Goal: Information Seeking & Learning: Learn about a topic

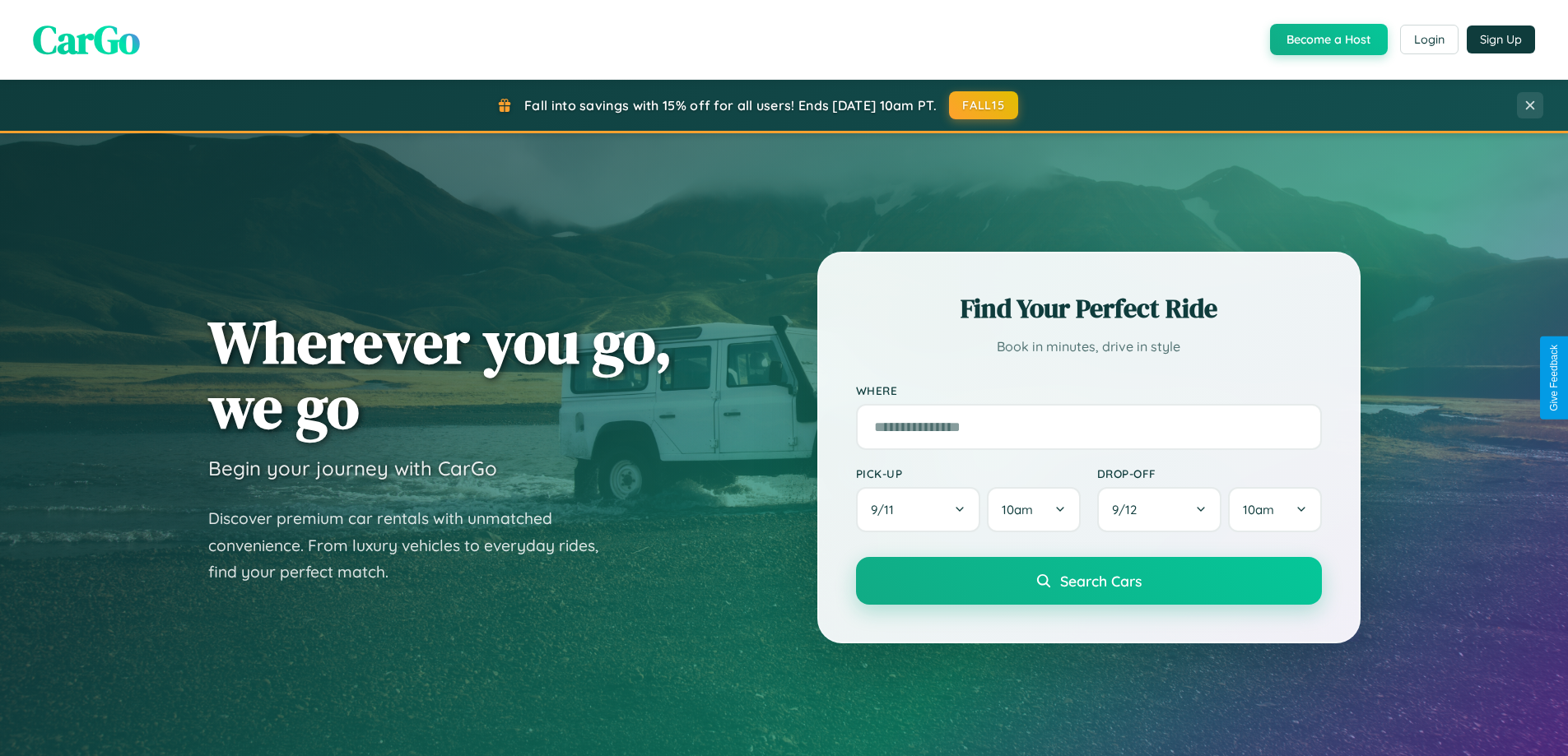
scroll to position [3165, 0]
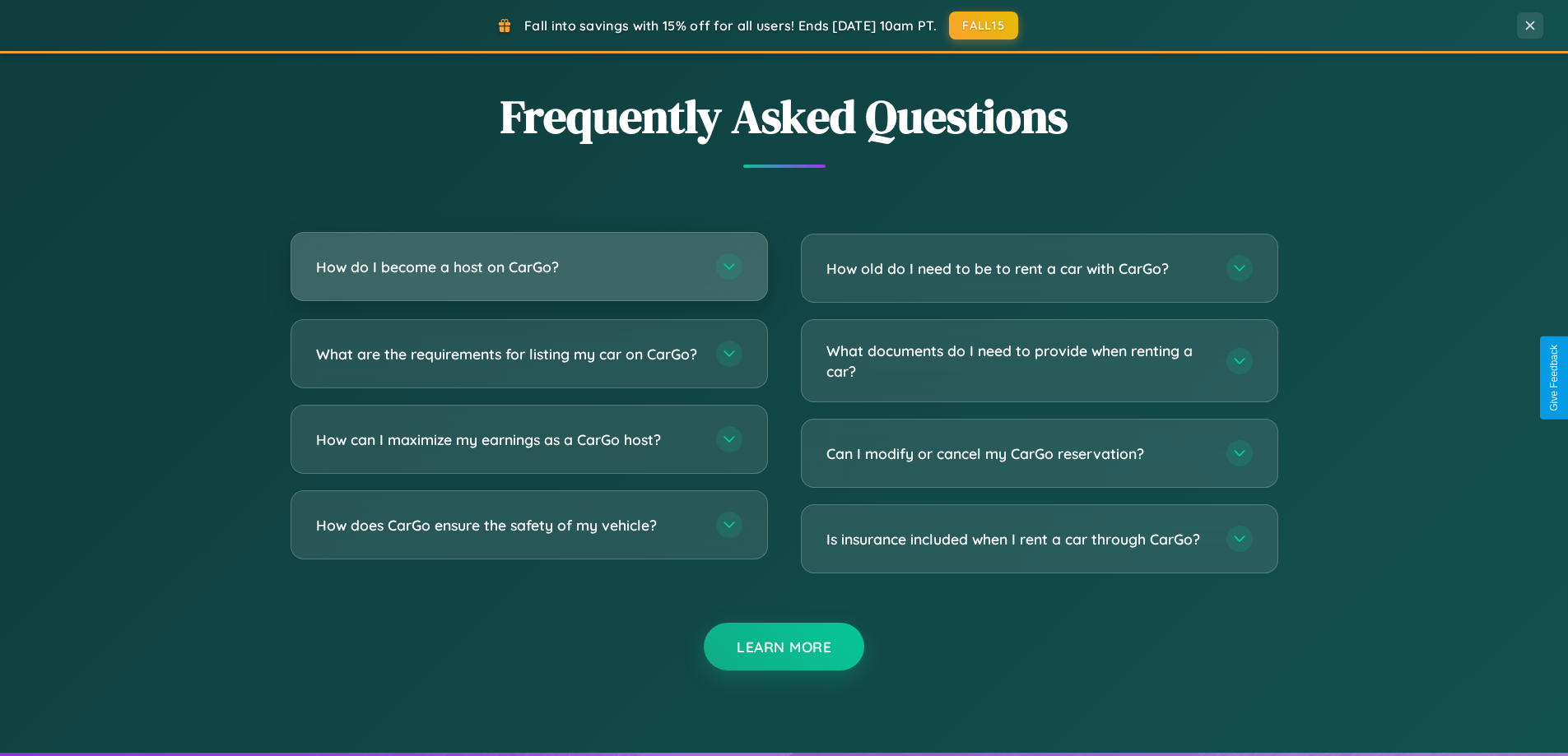
click at [529, 267] on h3 "How do I become a host on CarGo?" at bounding box center [508, 267] width 384 height 20
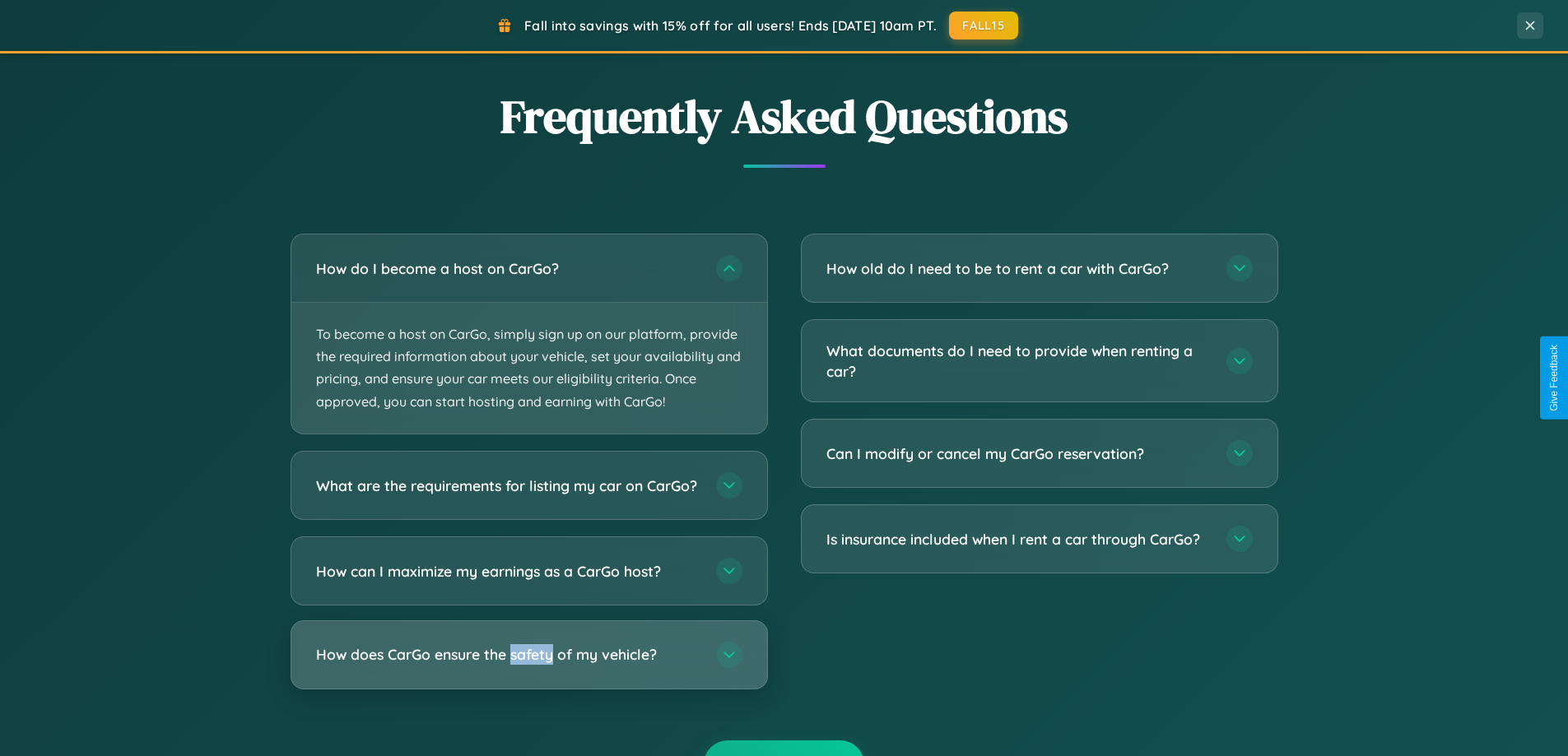
click at [529, 665] on h3 "How does CarGo ensure the safety of my vehicle?" at bounding box center [508, 655] width 384 height 20
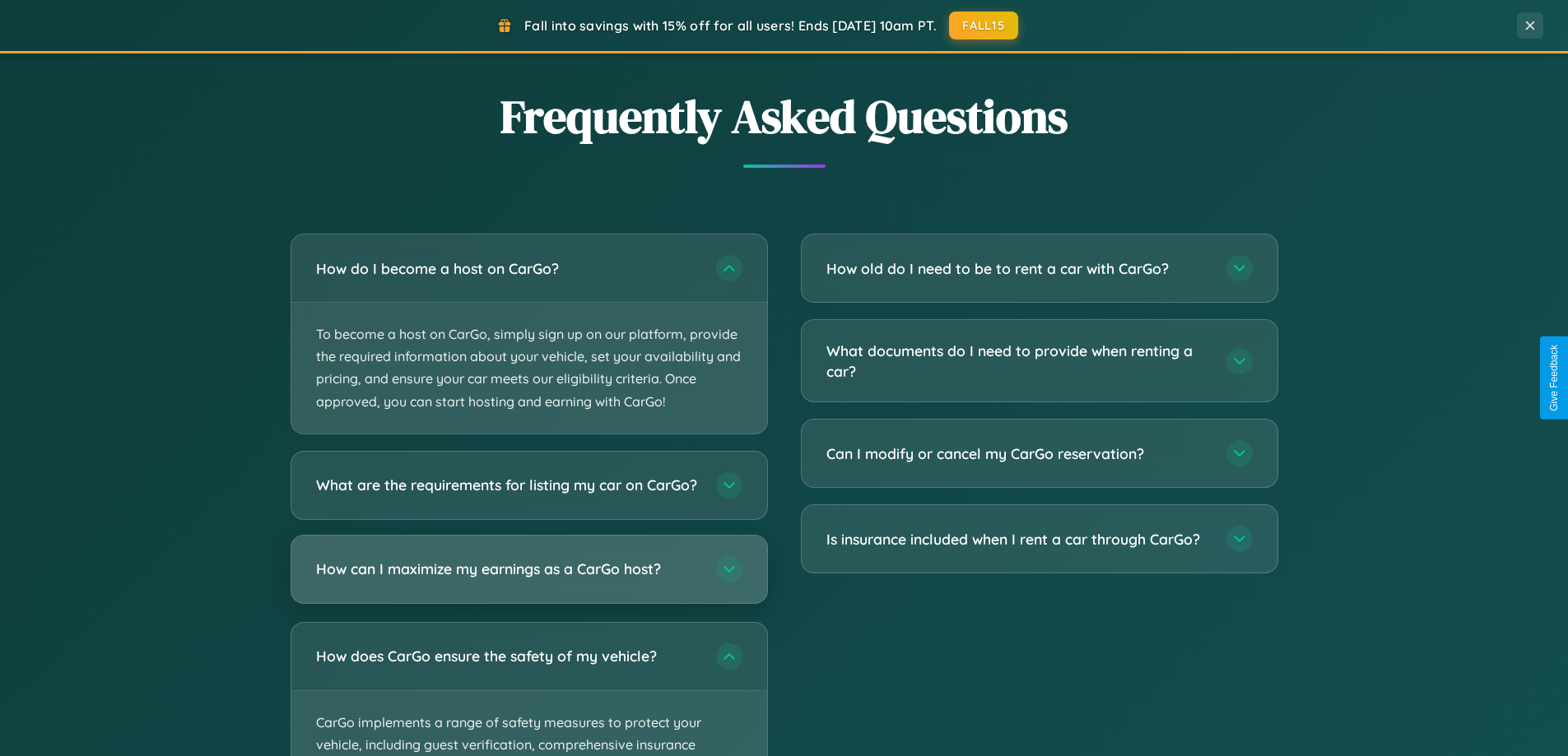
click at [529, 580] on h3 "How can I maximize my earnings as a CarGo host?" at bounding box center [508, 568] width 384 height 20
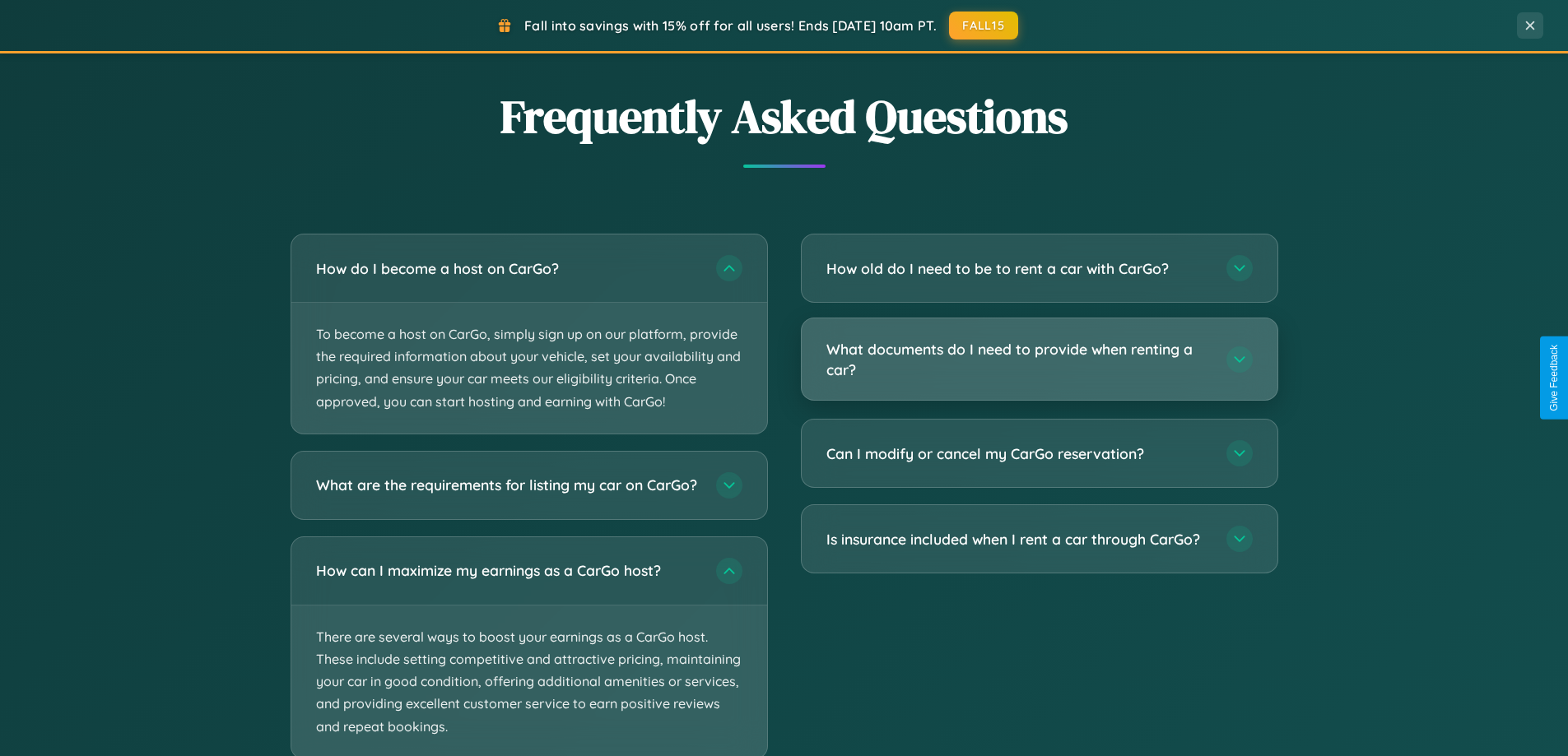
click at [1039, 360] on h3 "What documents do I need to provide when renting a car?" at bounding box center [1018, 359] width 384 height 40
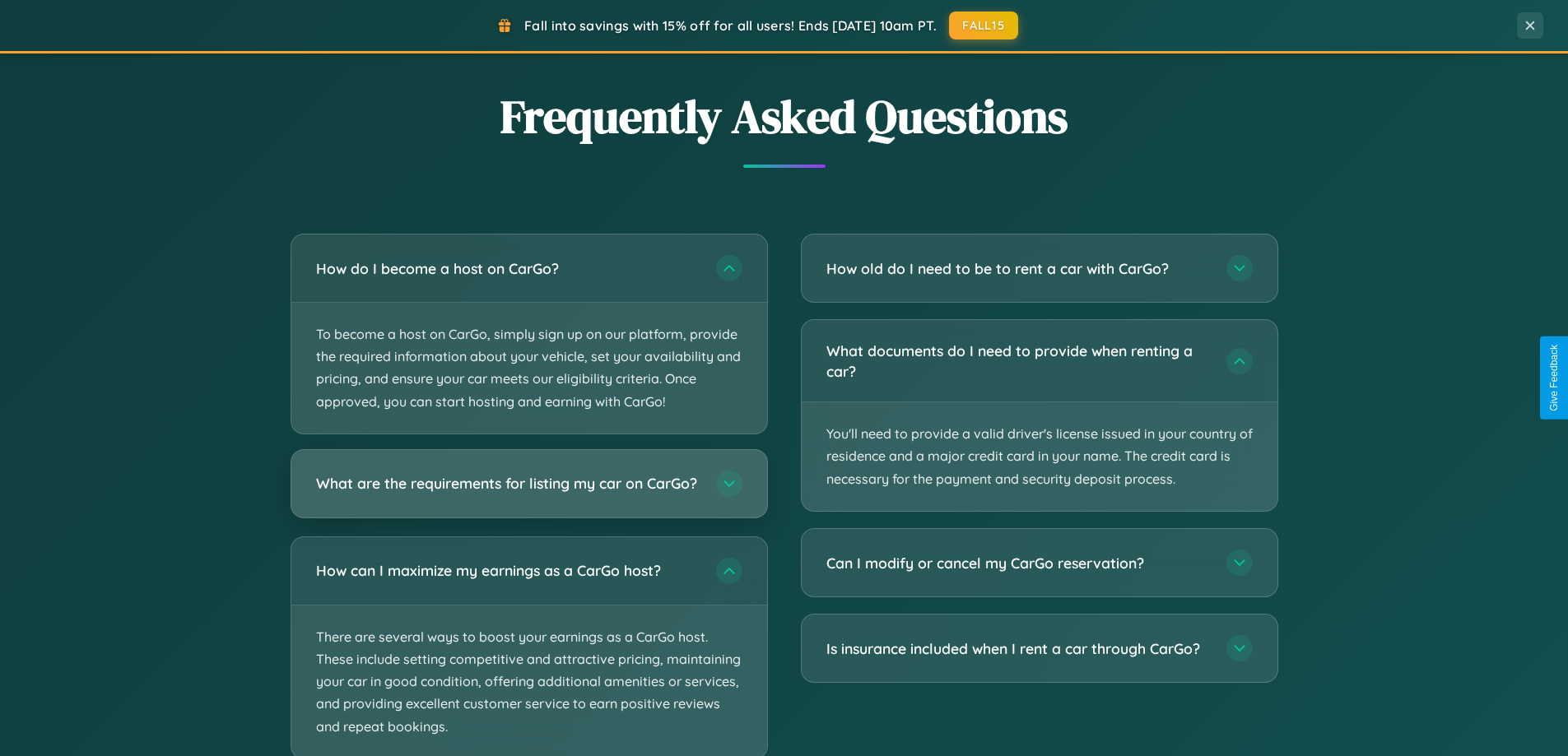
click at [529, 491] on h3 "What are the requirements for listing my car on CarGo?" at bounding box center [508, 483] width 384 height 20
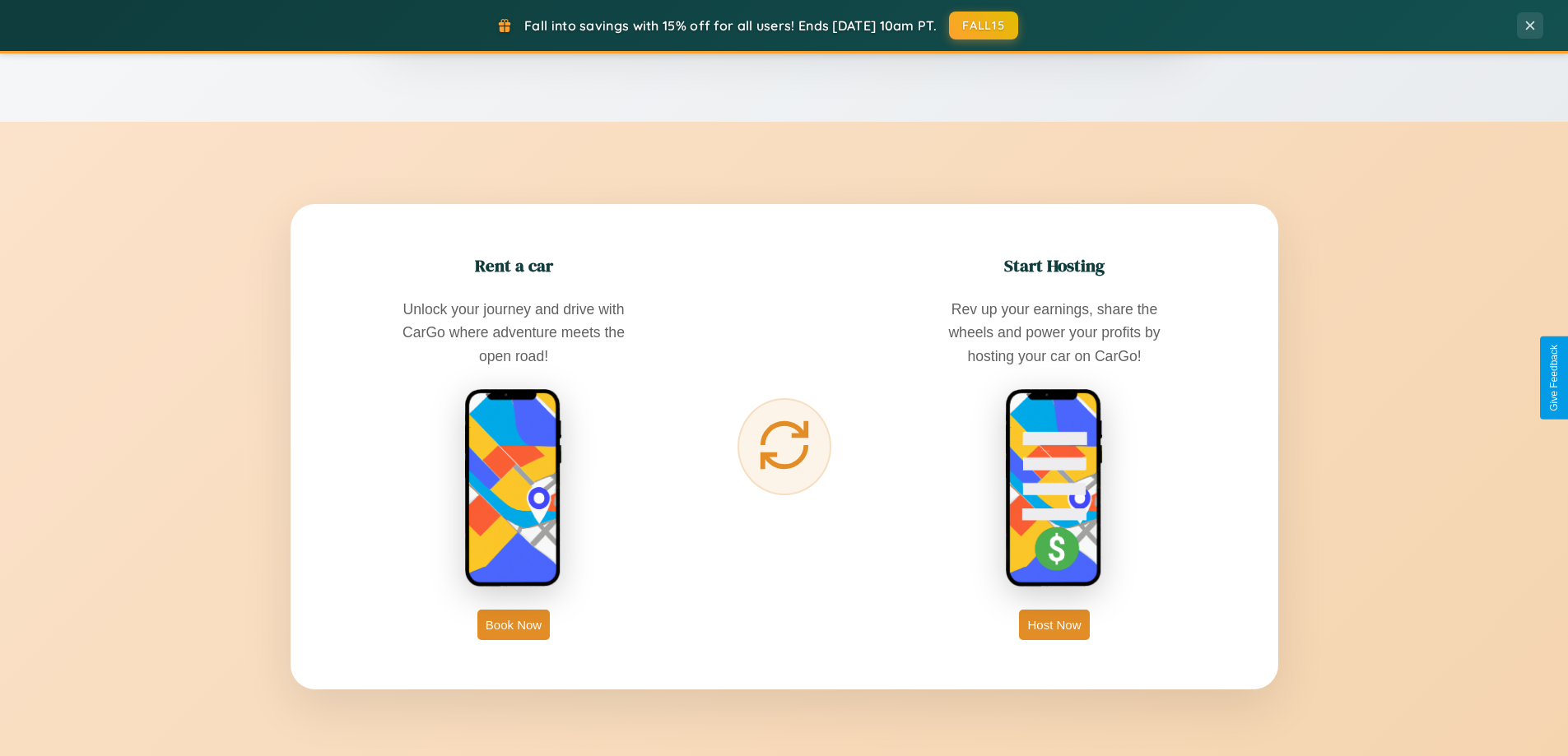
scroll to position [1132, 0]
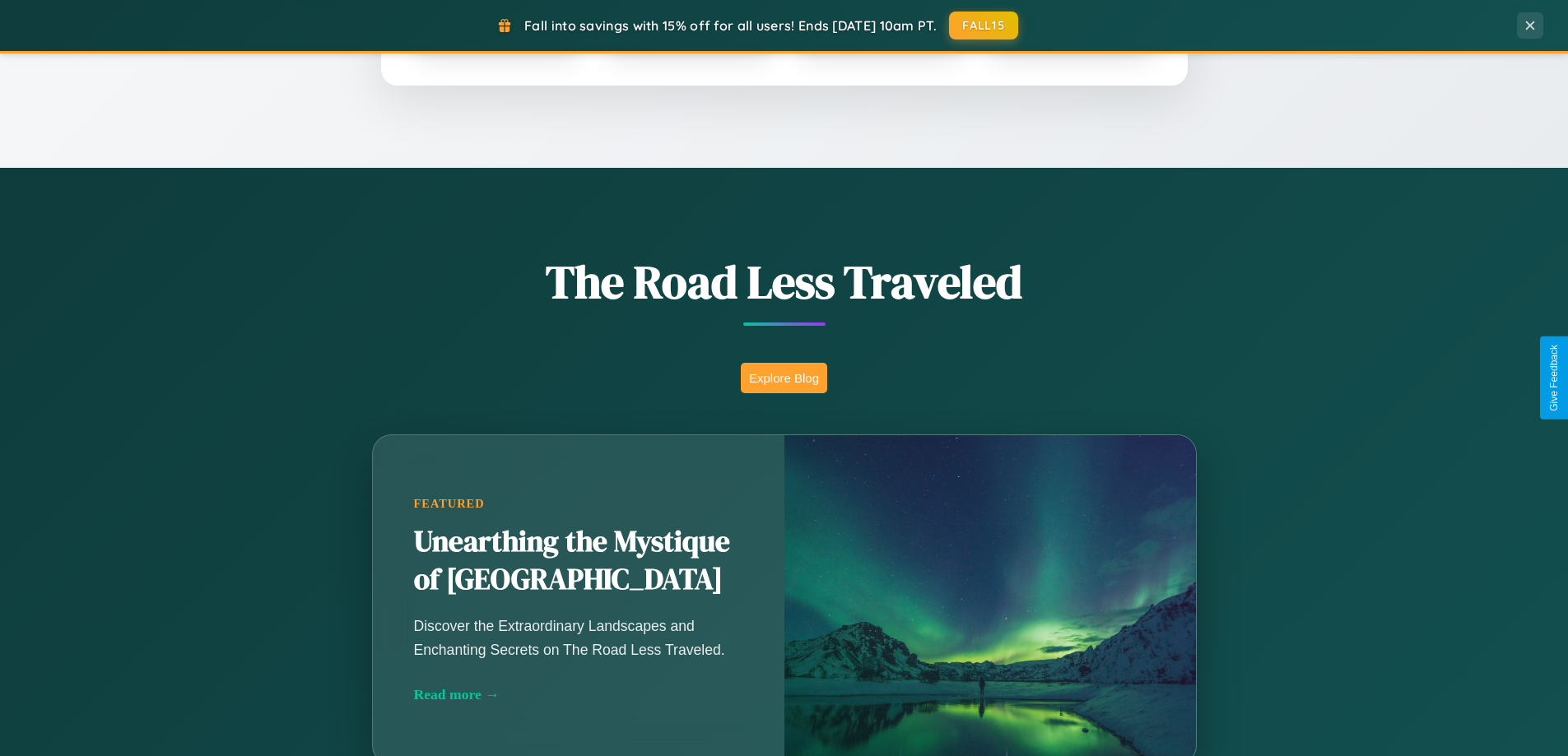
click at [784, 378] on button "Explore Blog" at bounding box center [784, 378] width 86 height 31
